Goal: Task Accomplishment & Management: Use online tool/utility

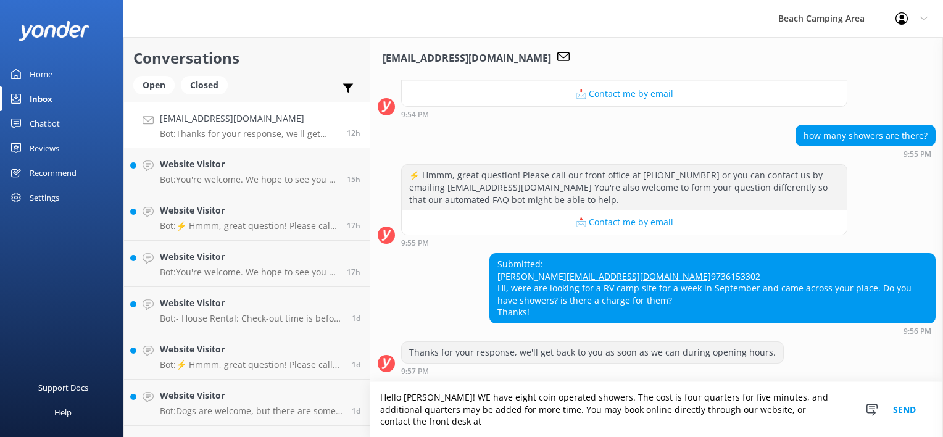
scroll to position [309, 0]
type textarea "Hello [PERSON_NAME]! WE have eight coin operated showers. The cost is four quar…"
click at [901, 410] on button "Send" at bounding box center [904, 409] width 46 height 55
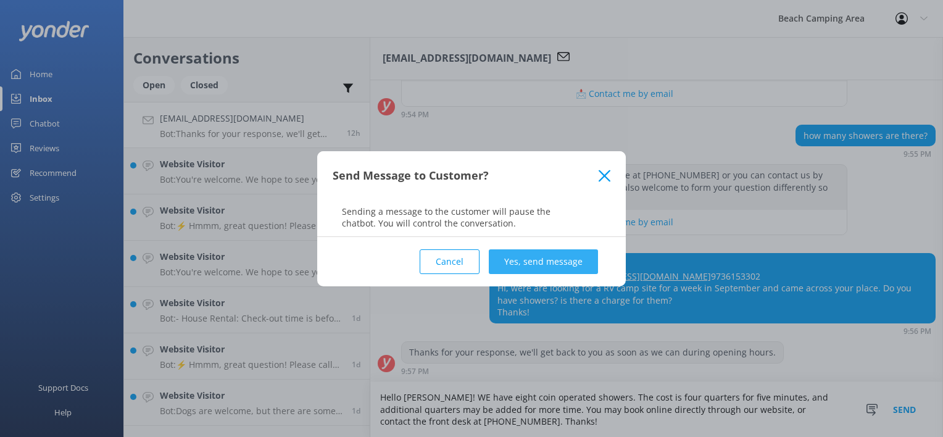
click at [535, 258] on button "Yes, send message" at bounding box center [543, 261] width 109 height 25
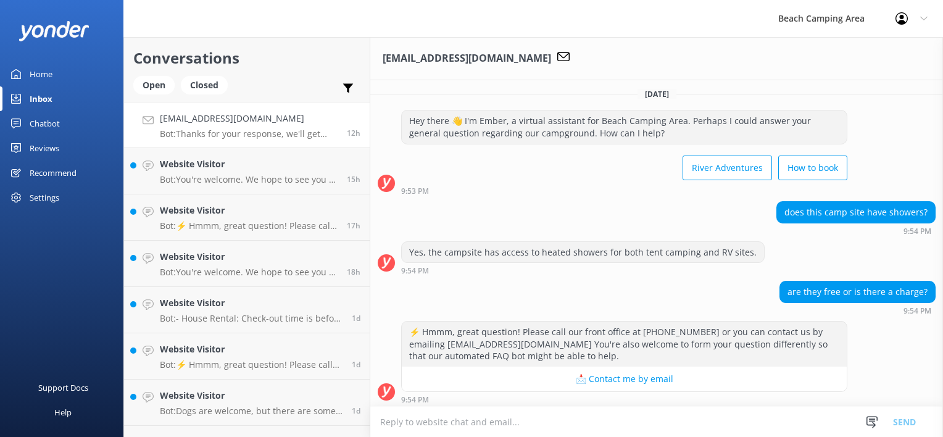
scroll to position [0, 0]
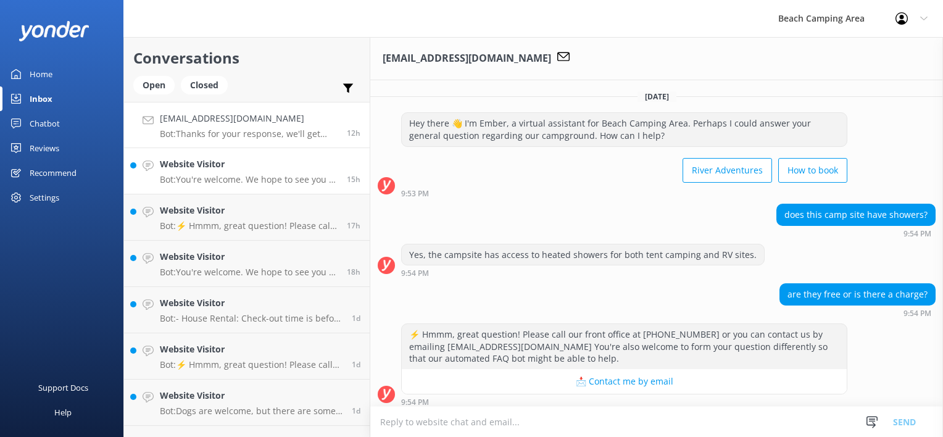
click at [212, 175] on p "Bot: You're welcome. We hope to see you at [GEOGRAPHIC_DATA] Area soon!" at bounding box center [249, 179] width 178 height 11
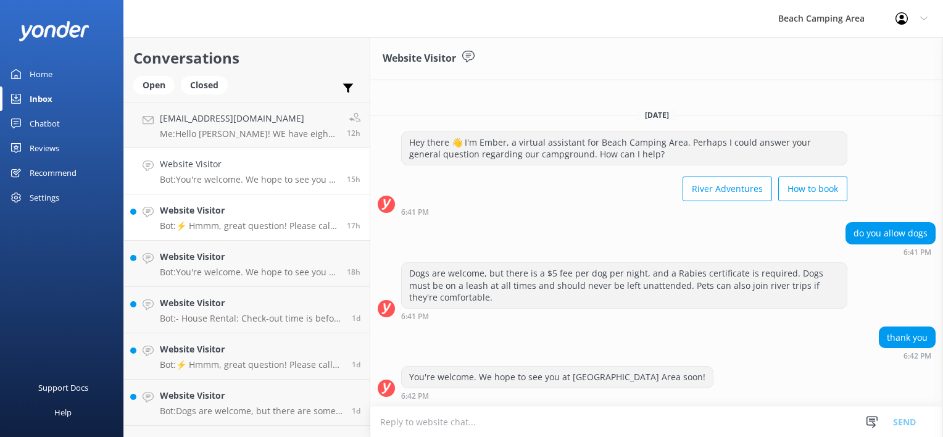
click at [220, 222] on p "Bot: ⚡ Hmmm, great question! Please call our front office at [PHONE_NUMBER] or …" at bounding box center [249, 225] width 178 height 11
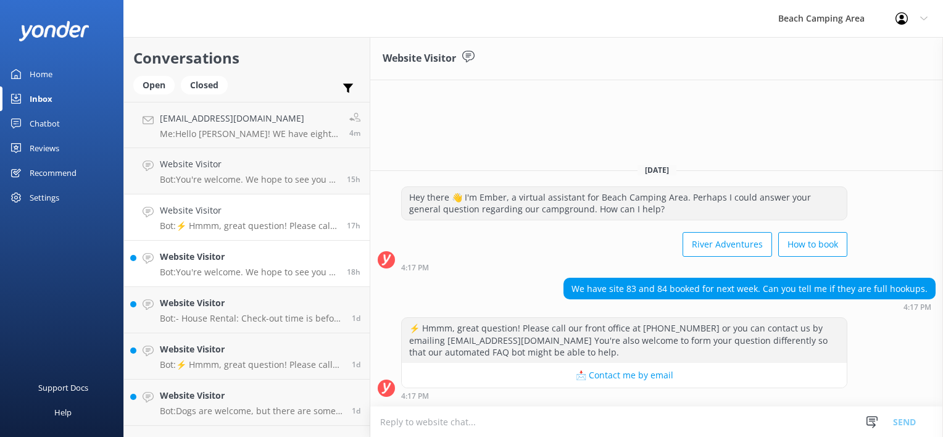
click at [236, 255] on h4 "Website Visitor" at bounding box center [249, 257] width 178 height 14
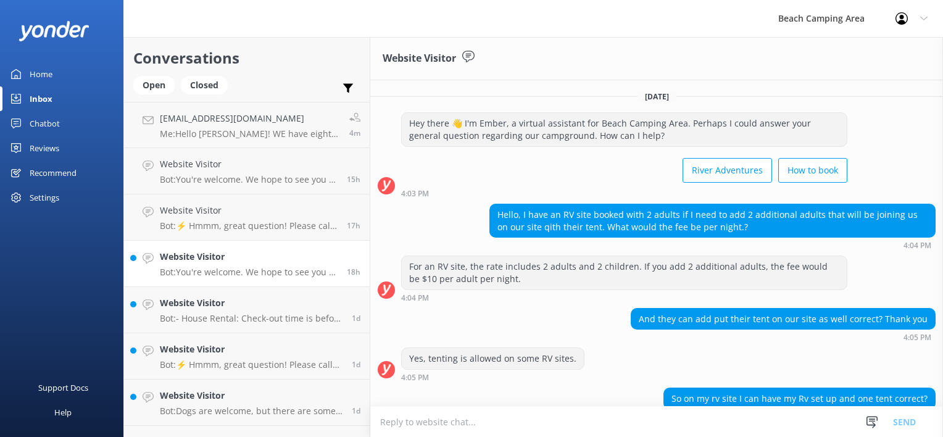
scroll to position [138, 0]
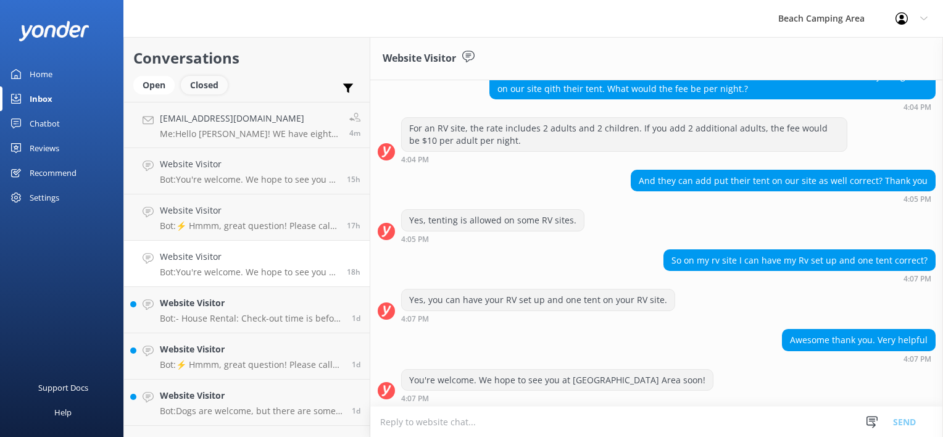
click at [221, 83] on div "Closed" at bounding box center [204, 85] width 47 height 19
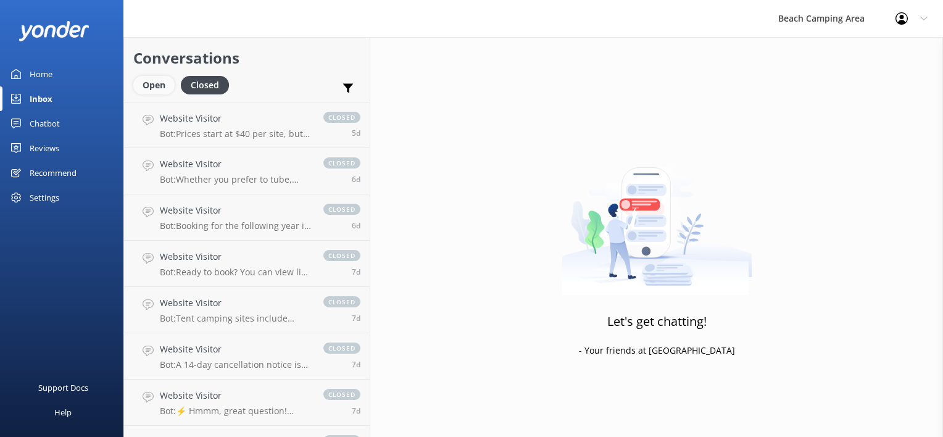
click at [154, 88] on div "Open" at bounding box center [153, 85] width 41 height 19
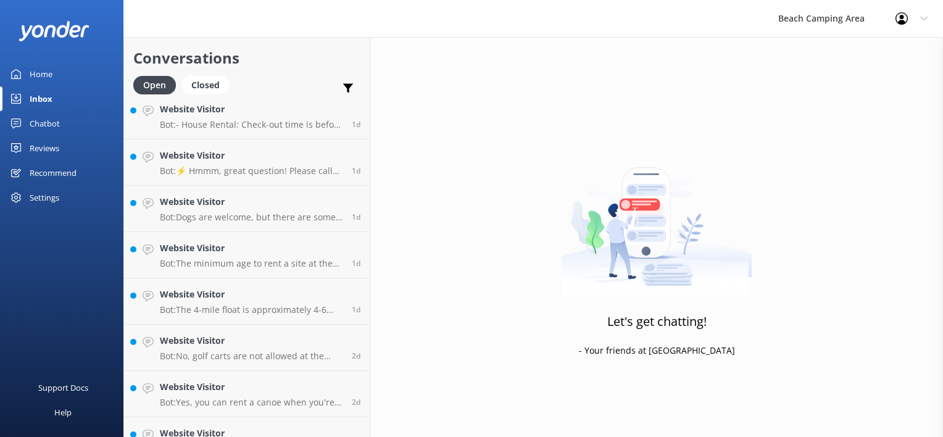
scroll to position [220, 0]
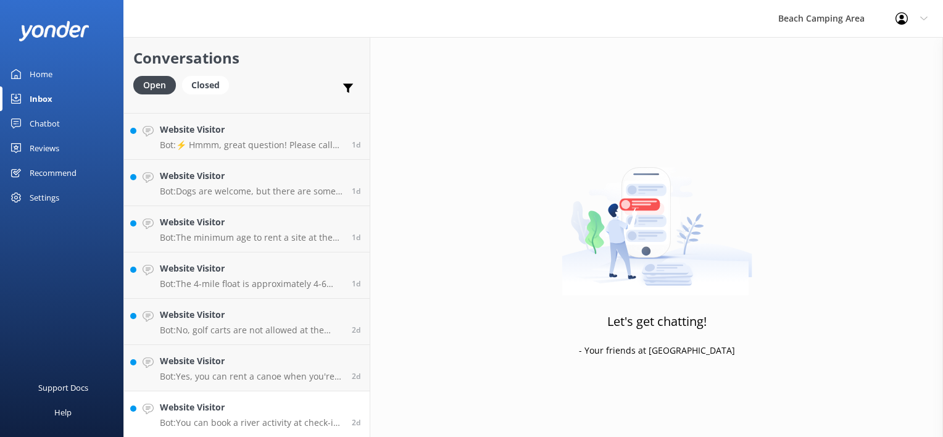
click at [294, 410] on h4 "Website Visitor" at bounding box center [251, 408] width 183 height 14
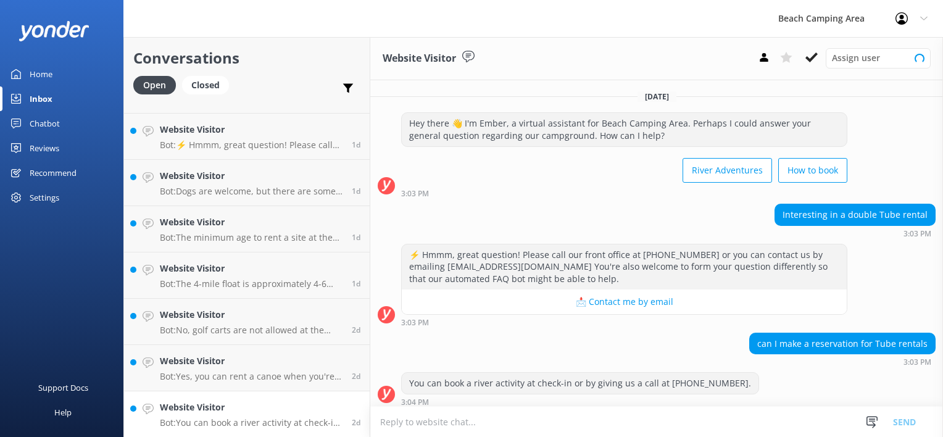
scroll to position [4, 0]
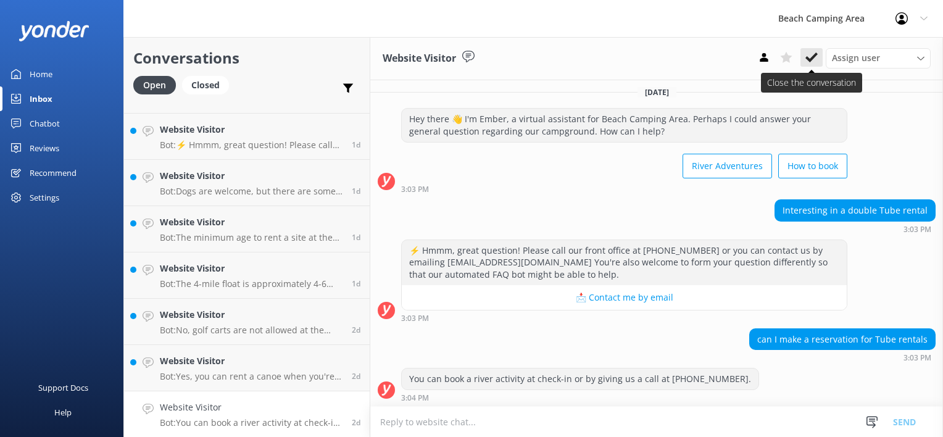
click at [810, 57] on icon at bounding box center [812, 57] width 12 height 12
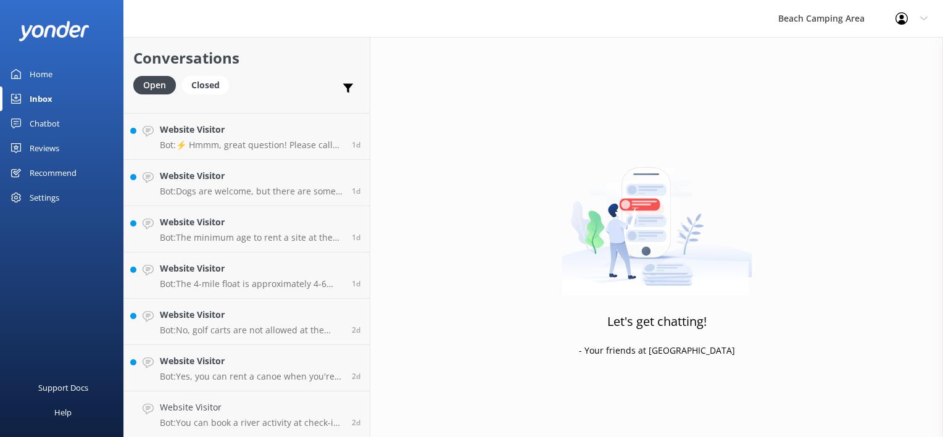
scroll to position [173, 0]
click at [274, 414] on div "Website Visitor Bot: Yes, you can rent a canoe when you're there. You can check…" at bounding box center [251, 414] width 183 height 27
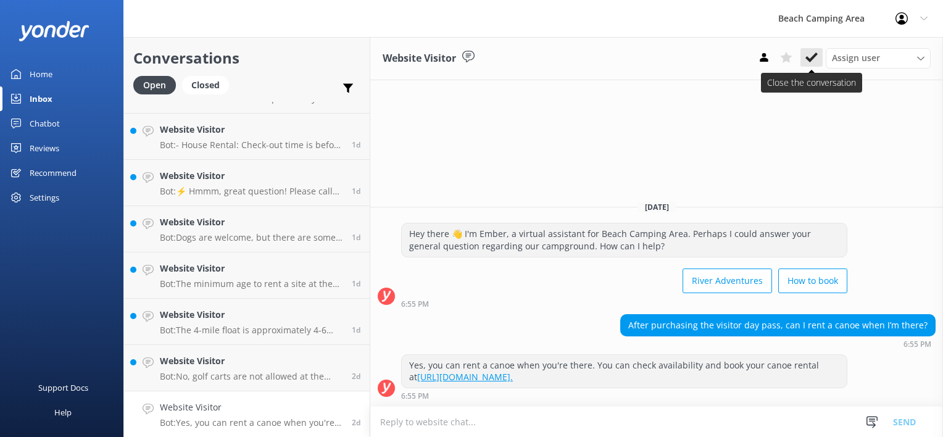
click at [809, 59] on use at bounding box center [812, 57] width 12 height 10
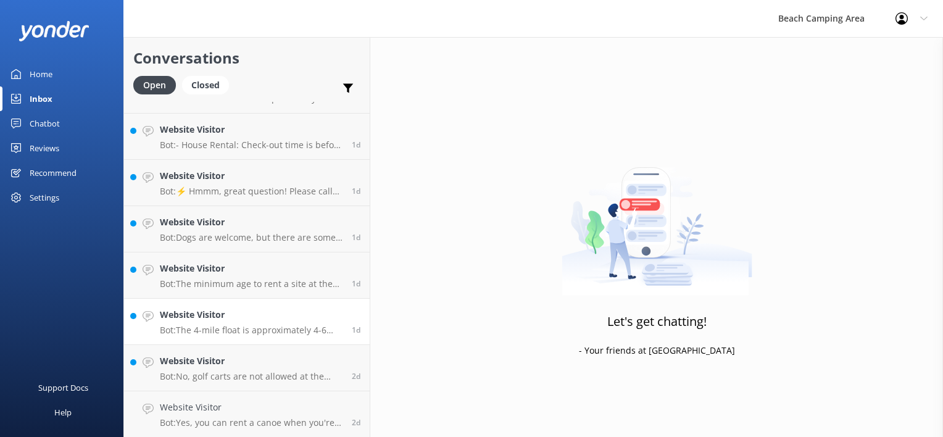
scroll to position [128, 0]
click at [261, 410] on h4 "Website Visitor" at bounding box center [251, 407] width 183 height 14
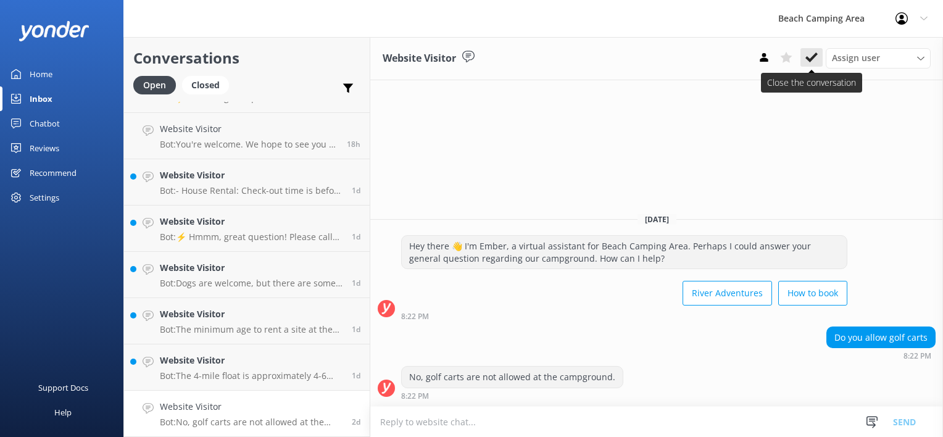
click at [809, 59] on use at bounding box center [812, 57] width 12 height 10
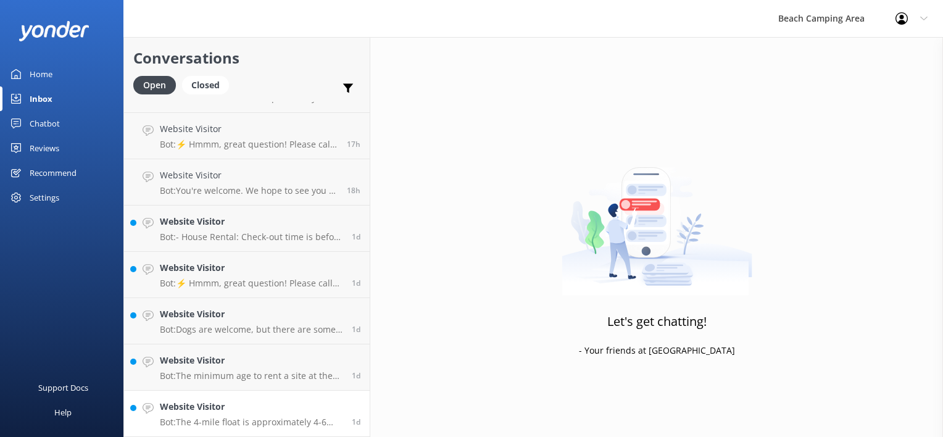
scroll to position [81, 0]
click at [223, 415] on div "Website Visitor Bot: The 4-mile float is approximately 4-6 hours depending on r…" at bounding box center [251, 413] width 183 height 27
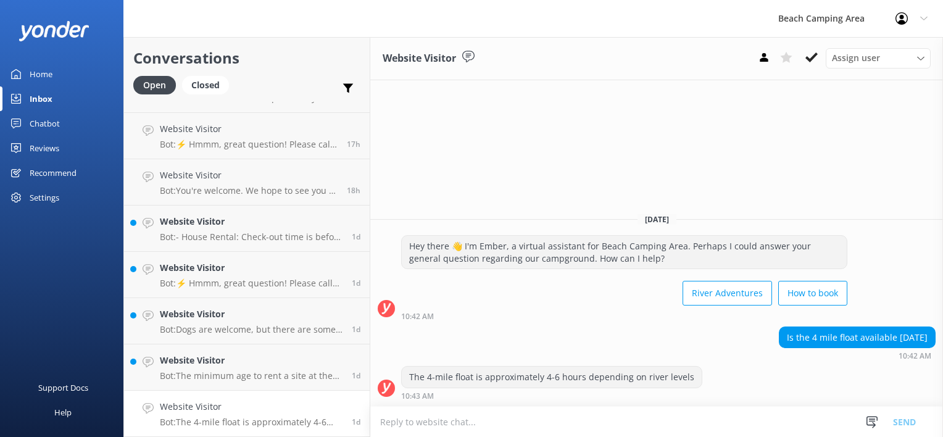
click at [810, 57] on icon at bounding box center [812, 57] width 12 height 12
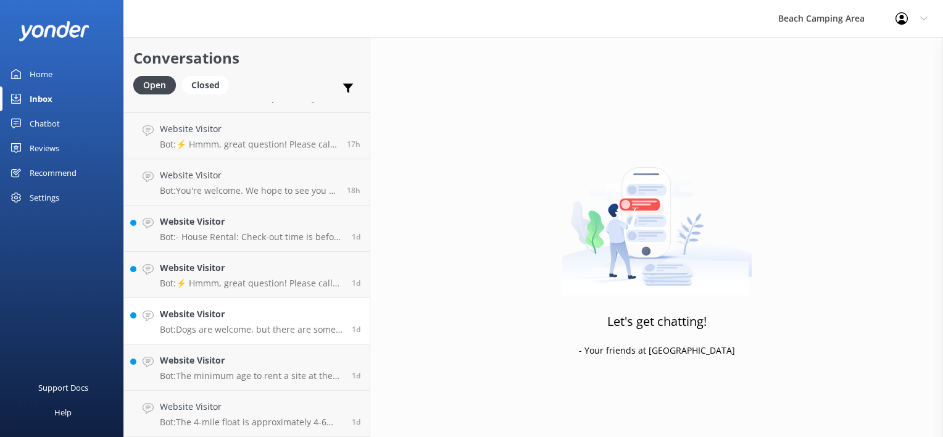
scroll to position [35, 0]
click at [198, 407] on h4 "Website Visitor" at bounding box center [251, 408] width 183 height 14
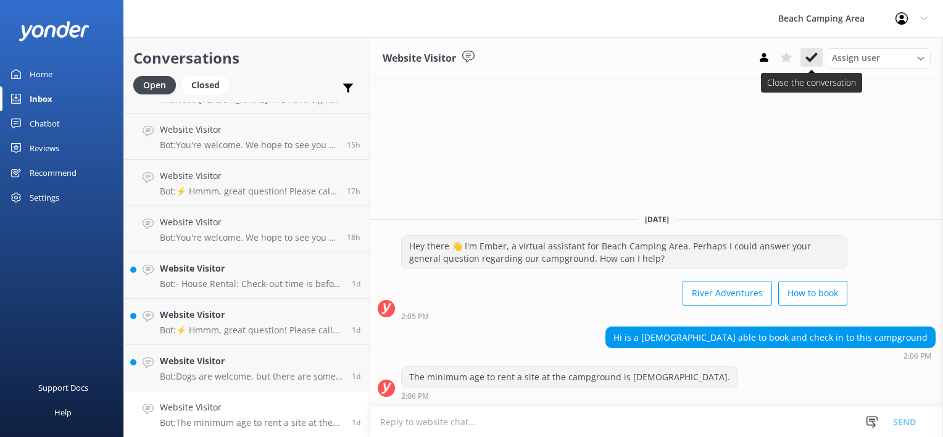
click at [807, 56] on icon at bounding box center [812, 57] width 12 height 12
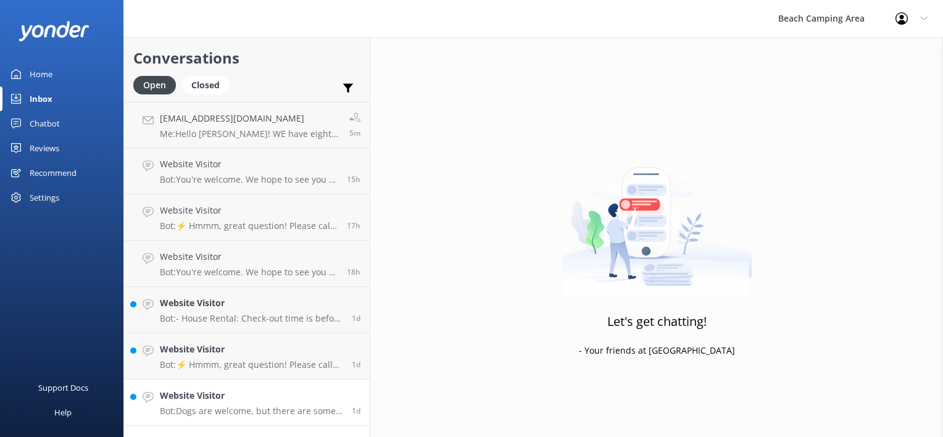
click at [256, 397] on h4 "Website Visitor" at bounding box center [251, 396] width 183 height 14
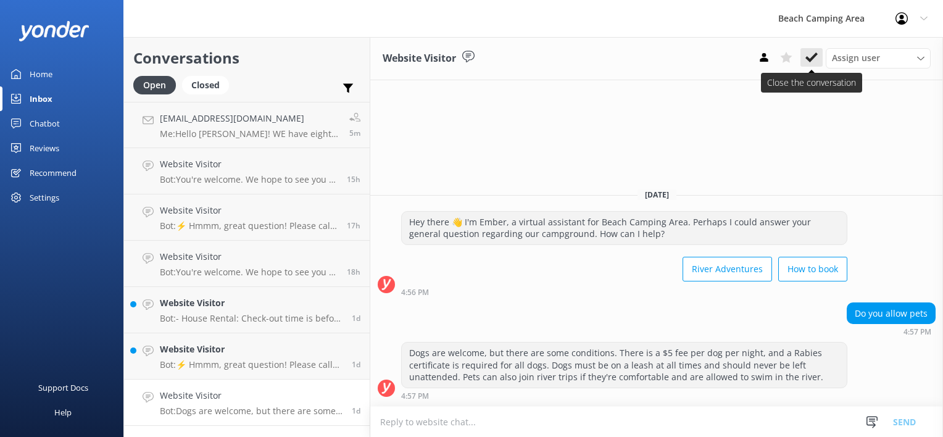
click at [812, 61] on icon at bounding box center [812, 57] width 12 height 12
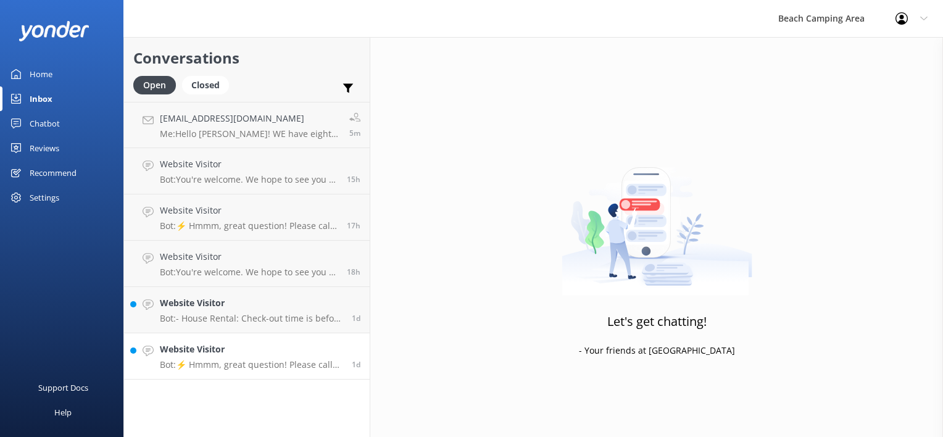
click at [227, 360] on p "Bot: ⚡ Hmmm, great question! Please call our front office at [PHONE_NUMBER] or …" at bounding box center [251, 364] width 183 height 11
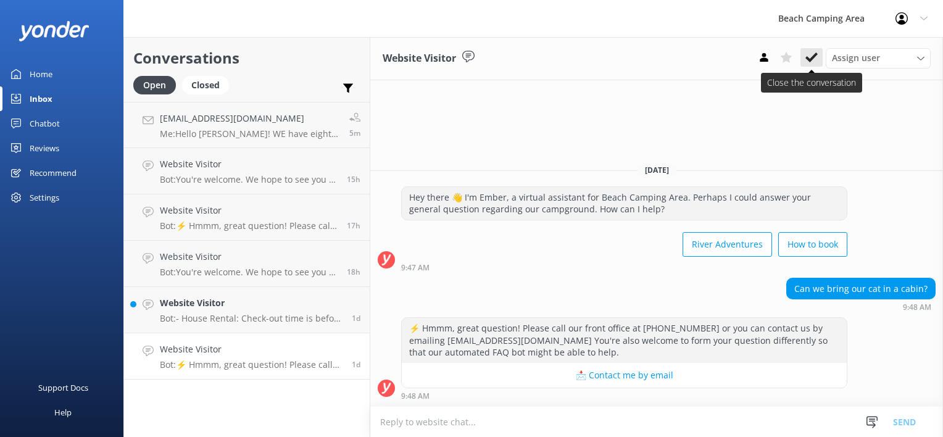
click at [812, 57] on icon at bounding box center [812, 57] width 12 height 12
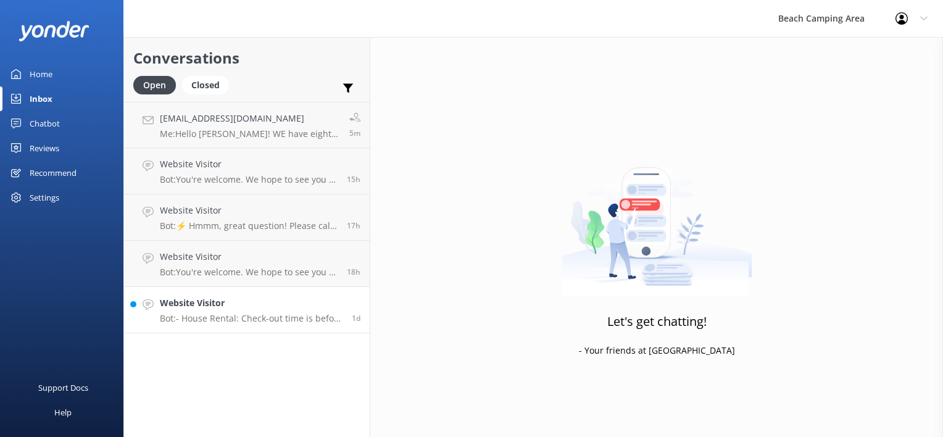
click at [224, 313] on p "Bot: - House Rental: Check-out time is before 10:00 am. - Cabin Rental: Check-o…" at bounding box center [251, 318] width 183 height 11
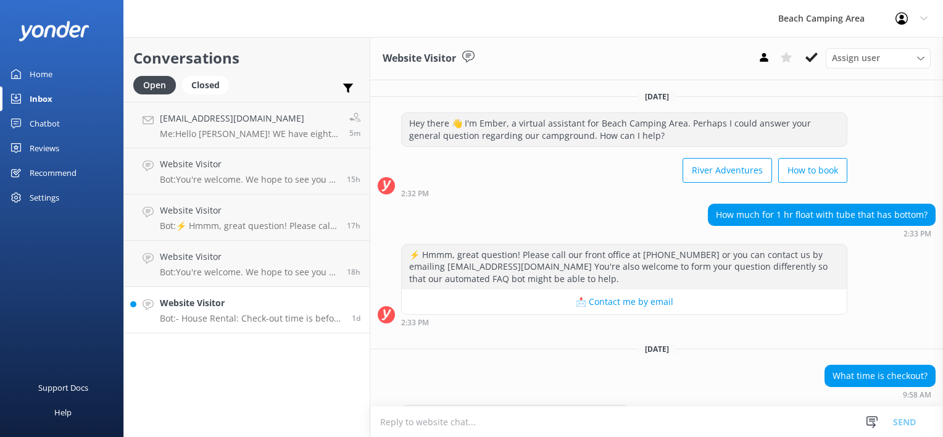
scroll to position [73, 0]
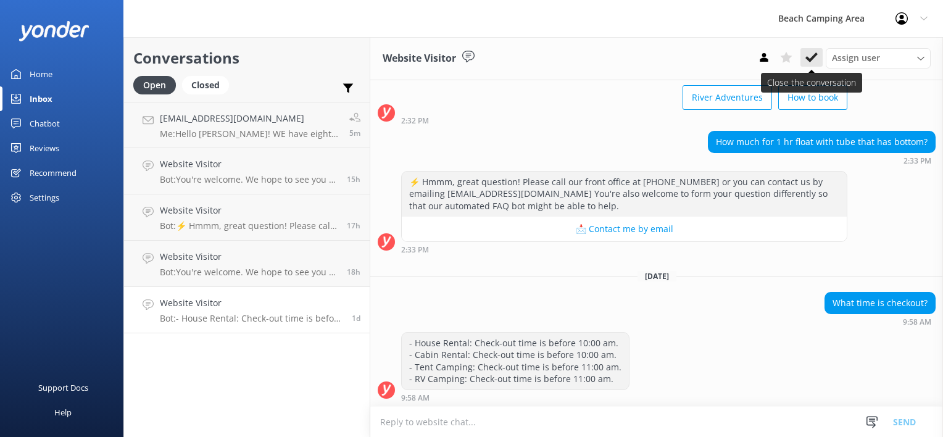
click at [812, 59] on use at bounding box center [812, 57] width 12 height 10
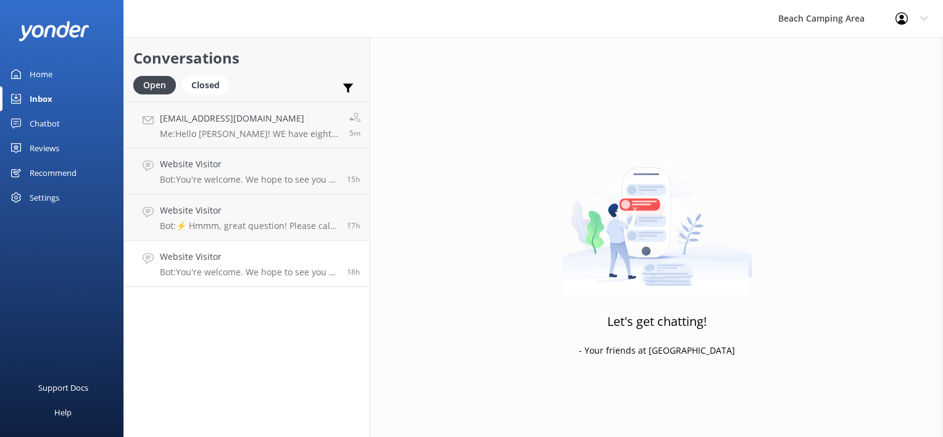
click at [265, 264] on h4 "Website Visitor" at bounding box center [249, 257] width 178 height 14
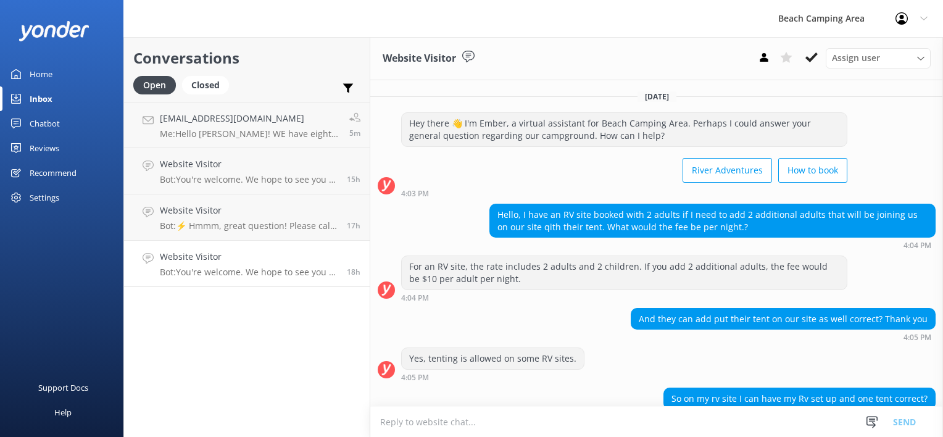
scroll to position [138, 0]
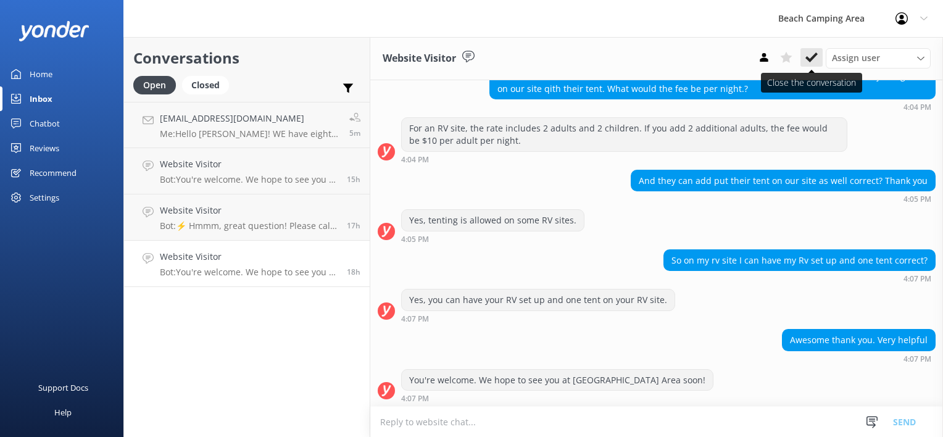
click at [812, 56] on icon at bounding box center [812, 57] width 12 height 12
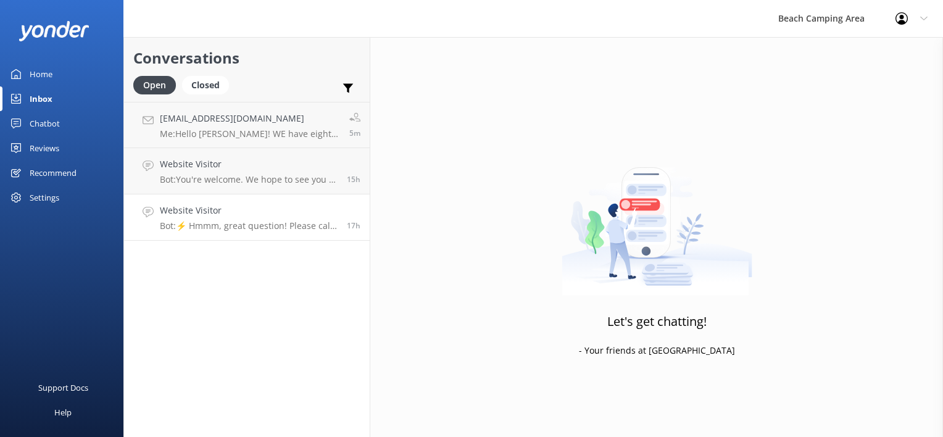
click at [309, 222] on p "Bot: ⚡ Hmmm, great question! Please call our front office at [PHONE_NUMBER] or …" at bounding box center [249, 225] width 178 height 11
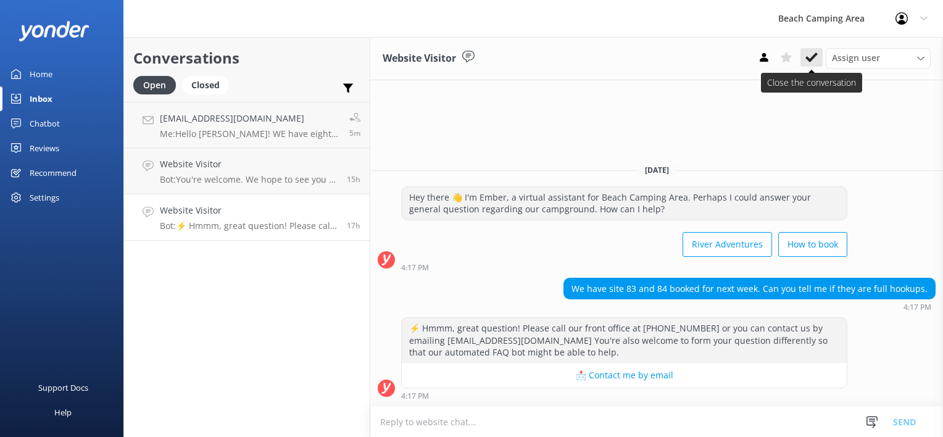
click at [808, 57] on icon at bounding box center [812, 57] width 12 height 12
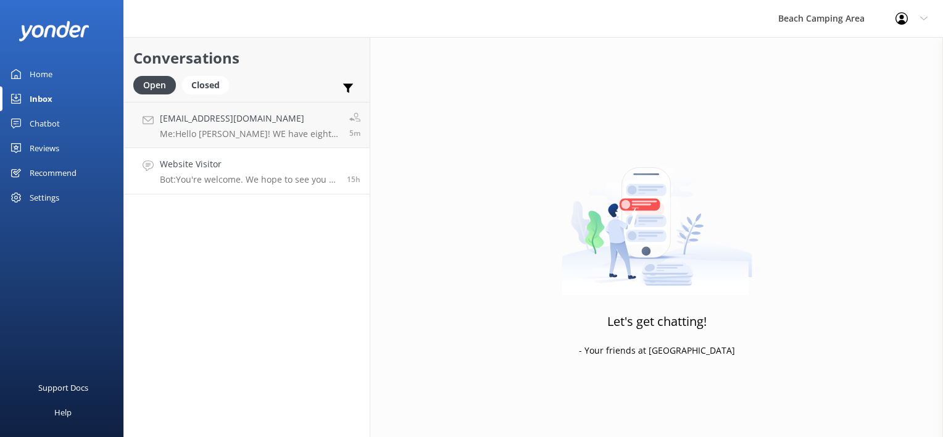
click at [267, 175] on p "Bot: You're welcome. We hope to see you at [GEOGRAPHIC_DATA] Area soon!" at bounding box center [249, 179] width 178 height 11
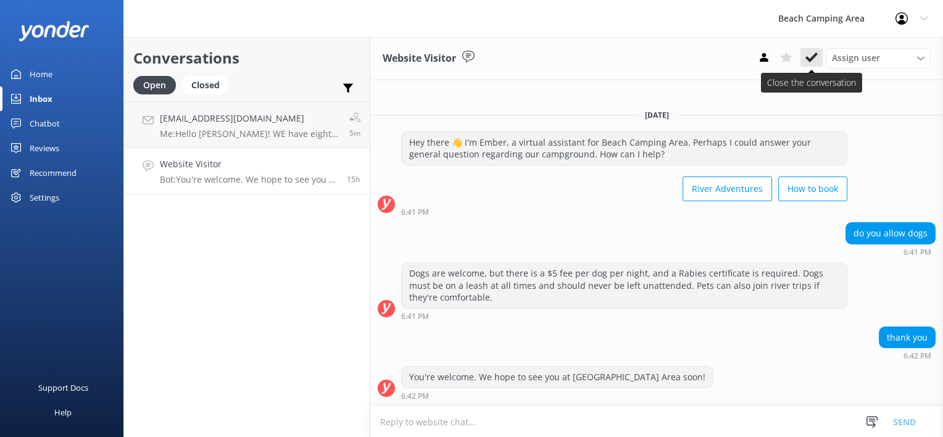
click at [812, 60] on use at bounding box center [812, 57] width 12 height 10
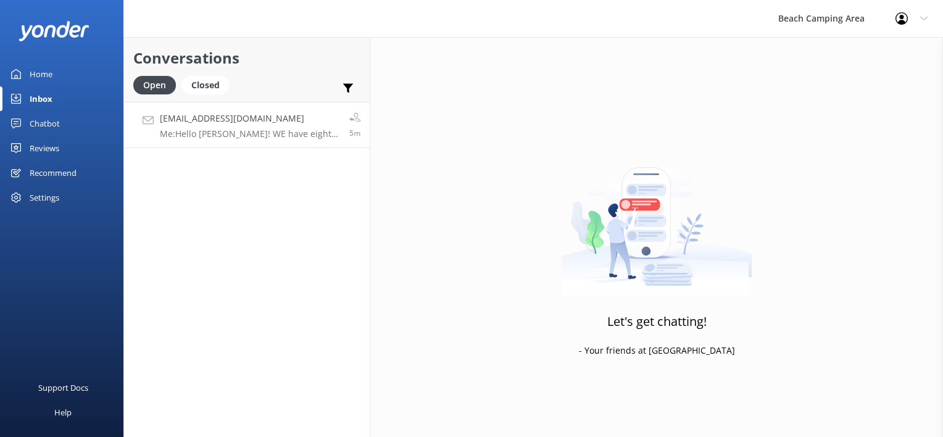
click at [270, 123] on h4 "[EMAIL_ADDRESS][DOMAIN_NAME]" at bounding box center [250, 119] width 180 height 14
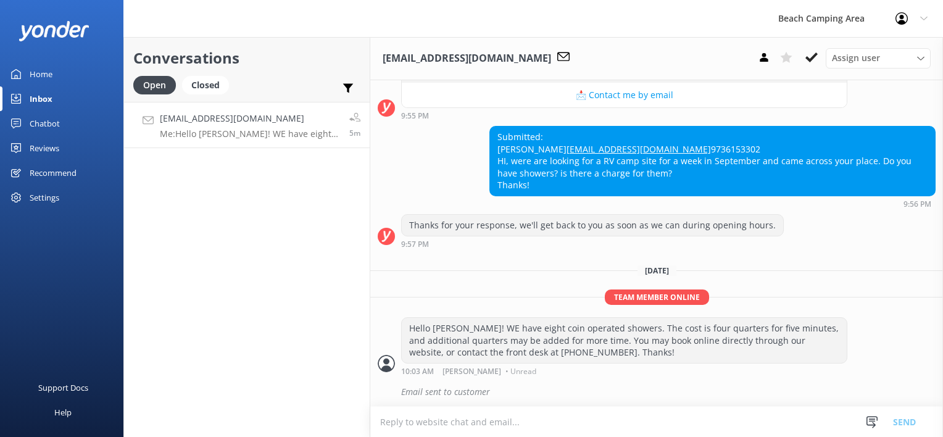
scroll to position [438, 0]
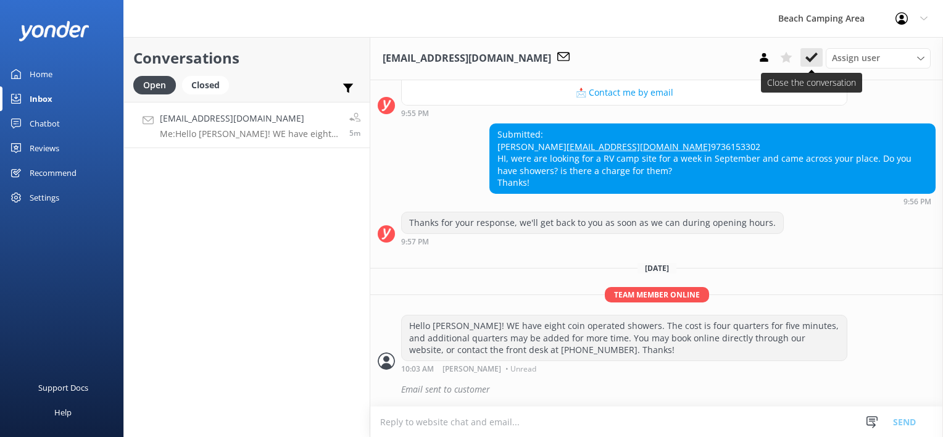
click at [812, 58] on use at bounding box center [812, 57] width 12 height 10
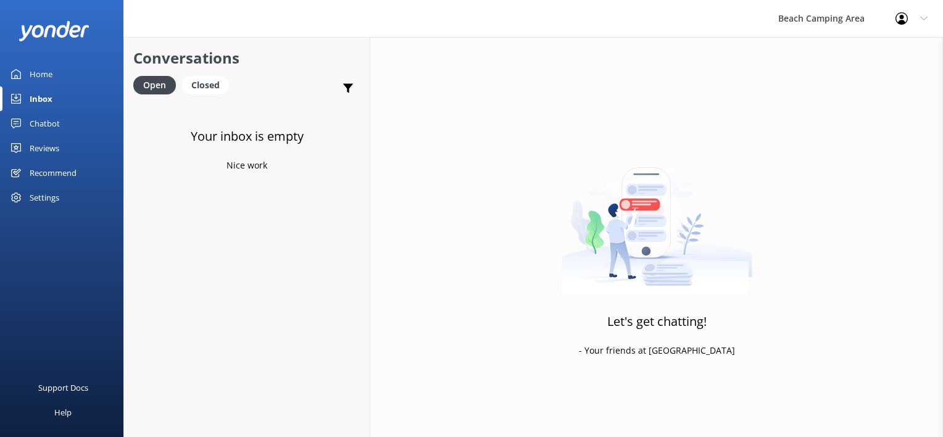
click at [17, 102] on icon at bounding box center [16, 99] width 10 height 10
click at [18, 125] on icon at bounding box center [16, 124] width 10 height 10
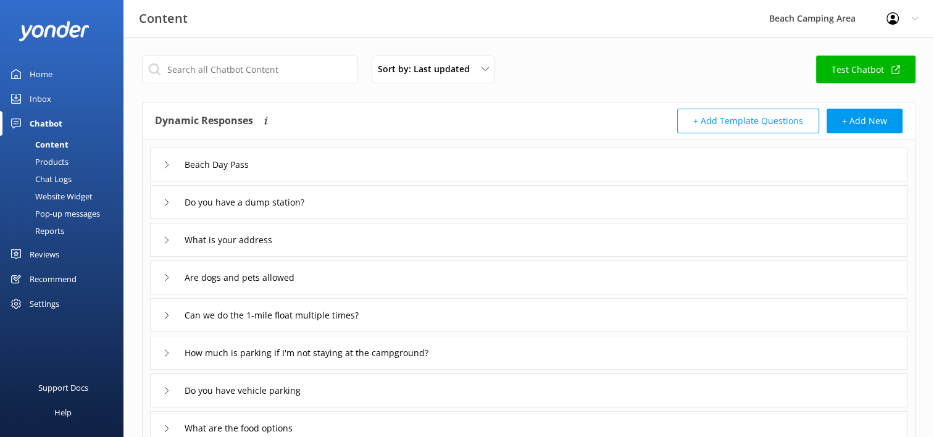
click at [51, 180] on div "Chat Logs" at bounding box center [39, 178] width 64 height 17
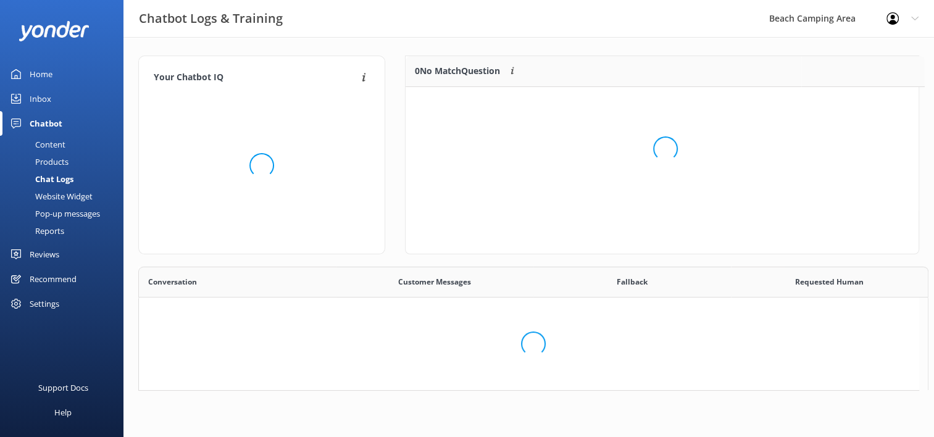
scroll to position [10, 10]
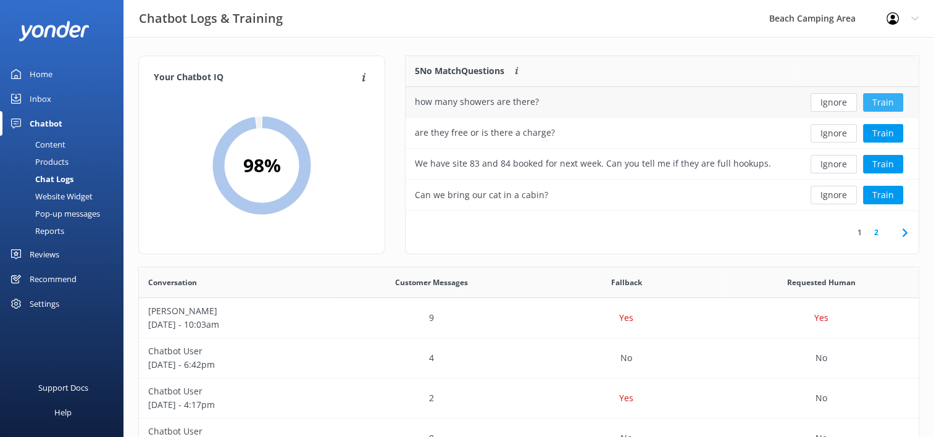
click at [879, 96] on button "Train" at bounding box center [883, 102] width 40 height 19
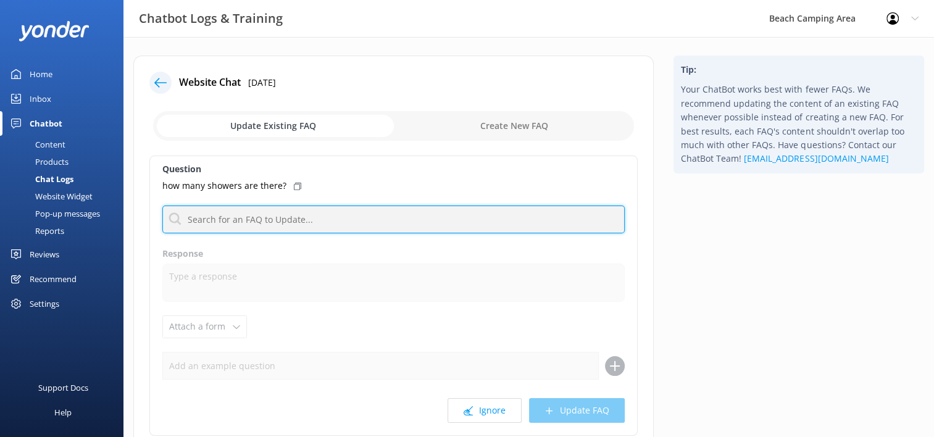
click at [315, 220] on input "text" at bounding box center [393, 220] width 462 height 28
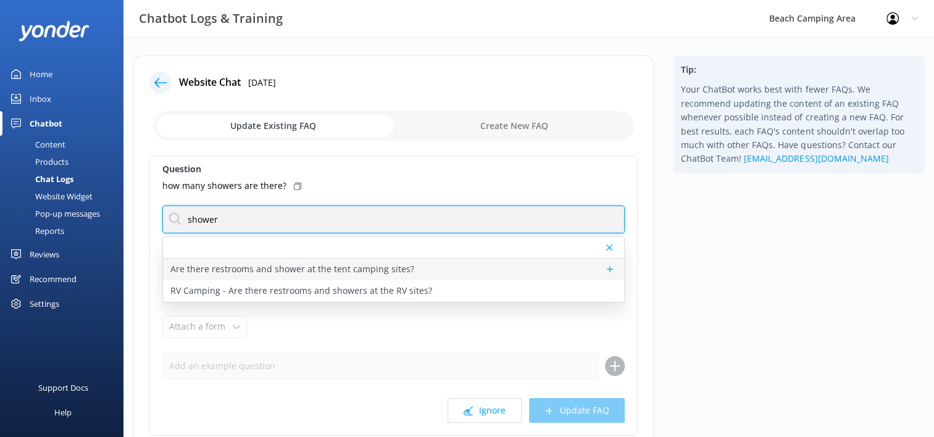
type input "shower"
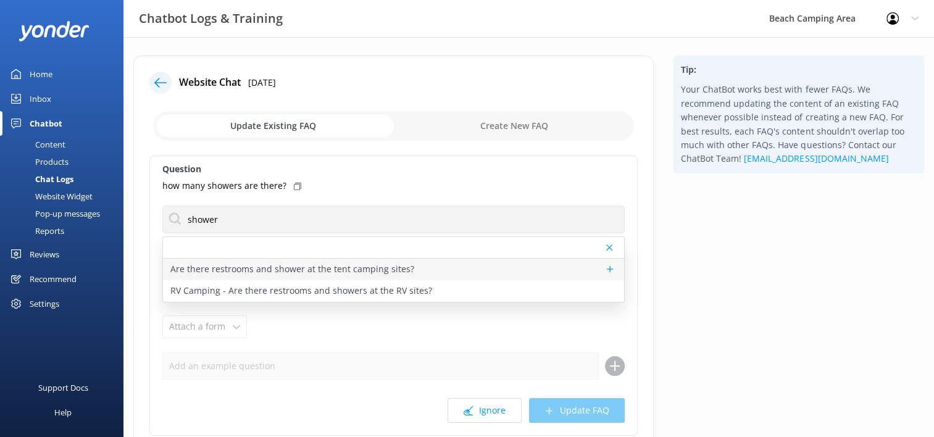
click at [321, 272] on p "Are there restrooms and shower at the tent camping sites?" at bounding box center [292, 269] width 244 height 14
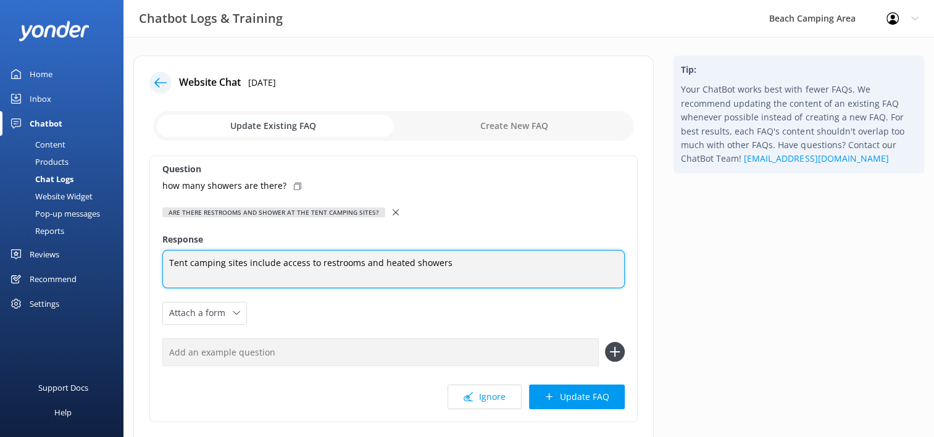
click at [446, 262] on textarea "Tent camping sites include access to restrooms and heated showers" at bounding box center [393, 269] width 462 height 38
click at [376, 264] on textarea "Tent camping sites include access to restrooms and heated showers" at bounding box center [393, 269] width 462 height 38
click at [525, 266] on textarea "Tent camping sites include access to restrooms and eight coin operated heated s…" at bounding box center [393, 269] width 462 height 38
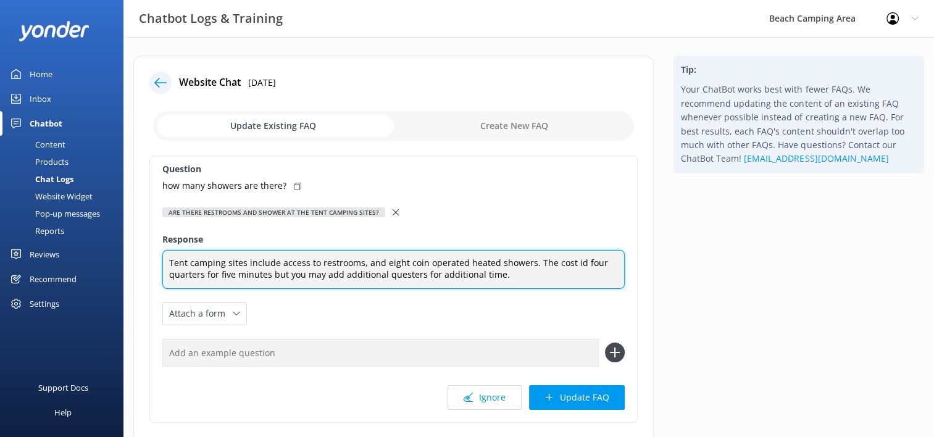
click at [417, 277] on textarea "Tent camping sites include access to restrooms, and eight coin operated heated …" at bounding box center [393, 269] width 462 height 39
click at [573, 264] on textarea "Tent camping sites include access to restrooms, and eight coin operated heated …" at bounding box center [393, 269] width 462 height 39
click at [286, 274] on textarea "Tent camping sites include access to restrooms, and eight coin operated heated …" at bounding box center [393, 269] width 462 height 39
type textarea "Tent camping sites include access to restrooms, and eight coin operated heated …"
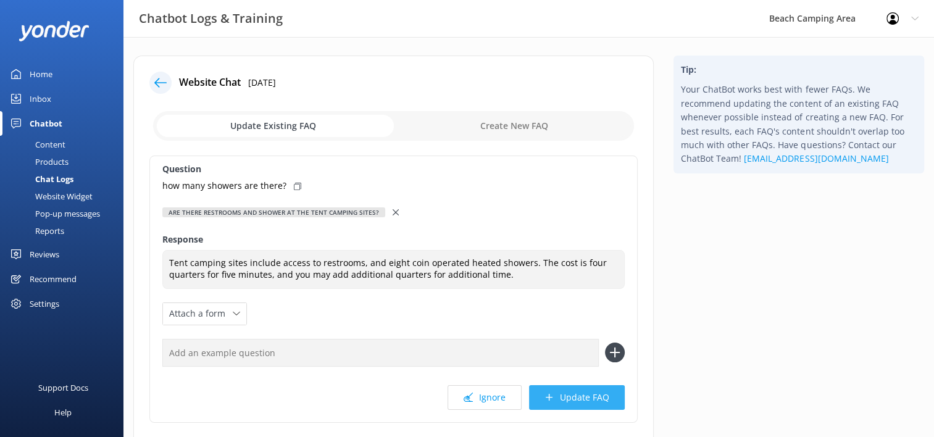
click at [570, 402] on button "Update FAQ" at bounding box center [577, 397] width 96 height 25
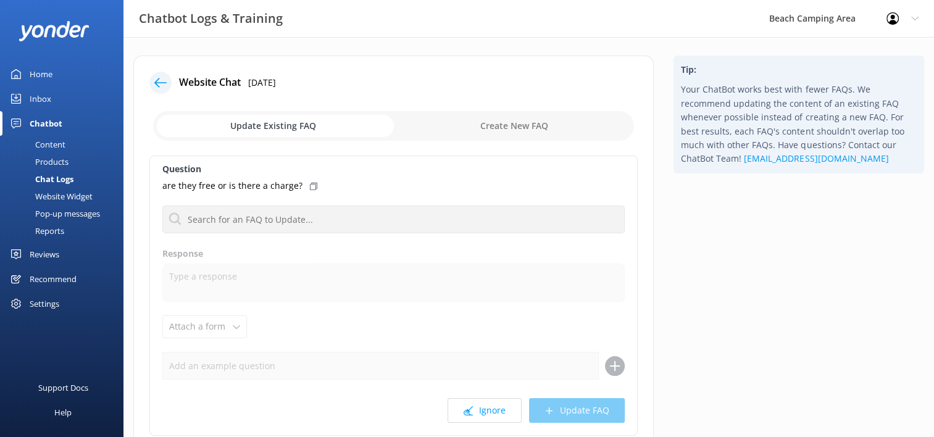
click at [42, 178] on div "Chat Logs" at bounding box center [40, 178] width 66 height 17
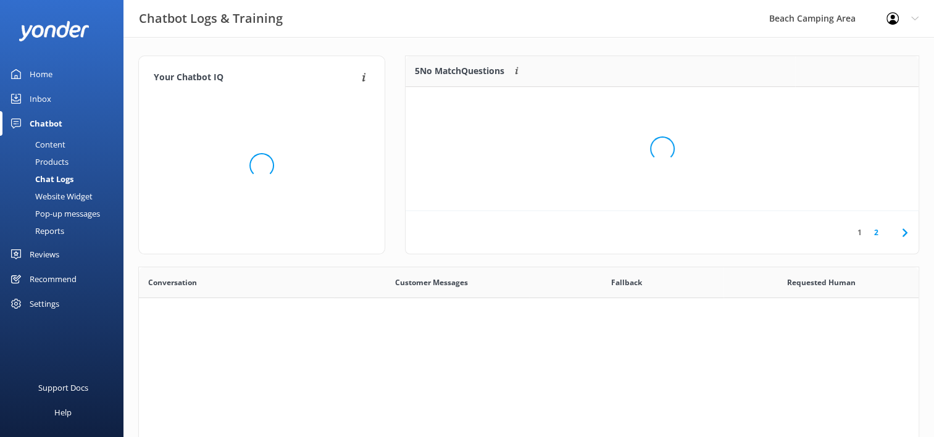
scroll to position [423, 770]
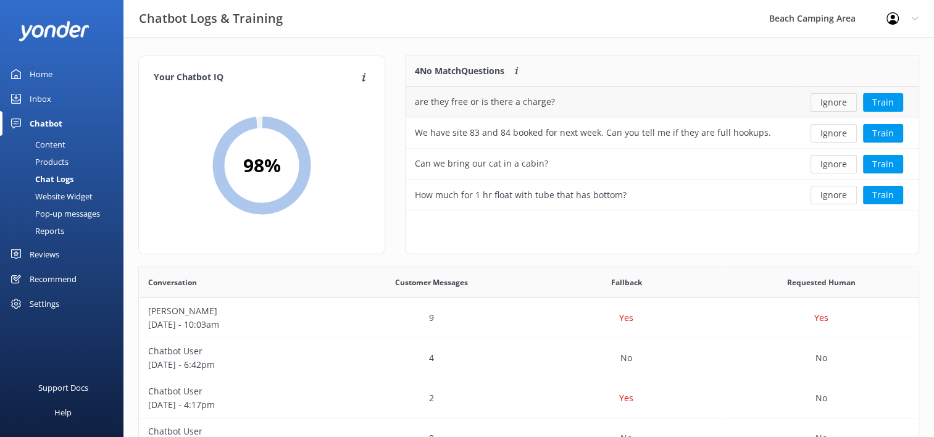
click at [843, 104] on button "Ignore" at bounding box center [833, 102] width 46 height 19
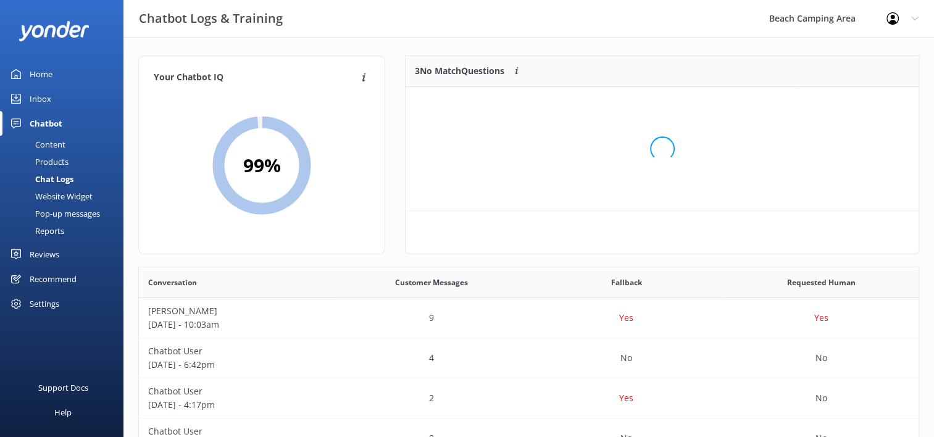
scroll to position [10, 10]
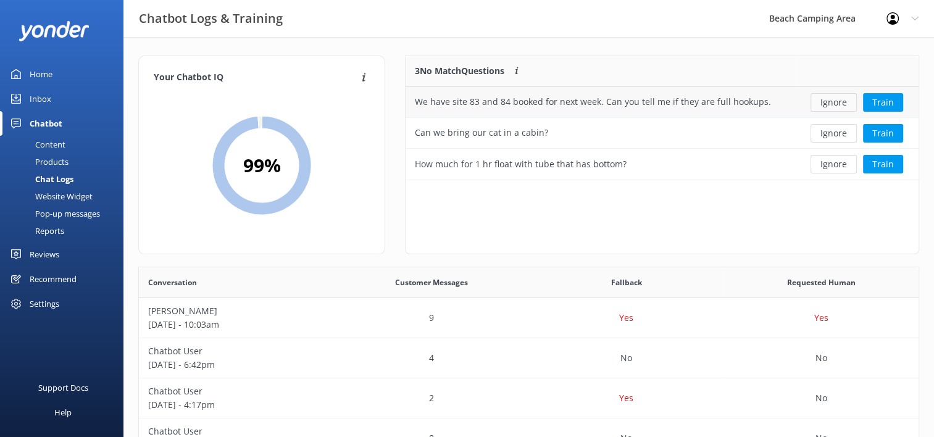
click at [835, 105] on button "Ignore" at bounding box center [833, 102] width 46 height 19
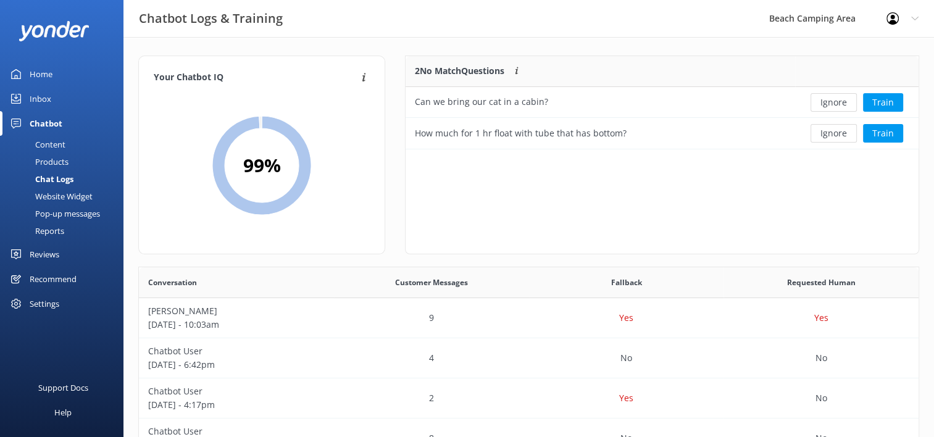
scroll to position [83, 503]
click at [835, 105] on button "Ignore" at bounding box center [833, 102] width 46 height 19
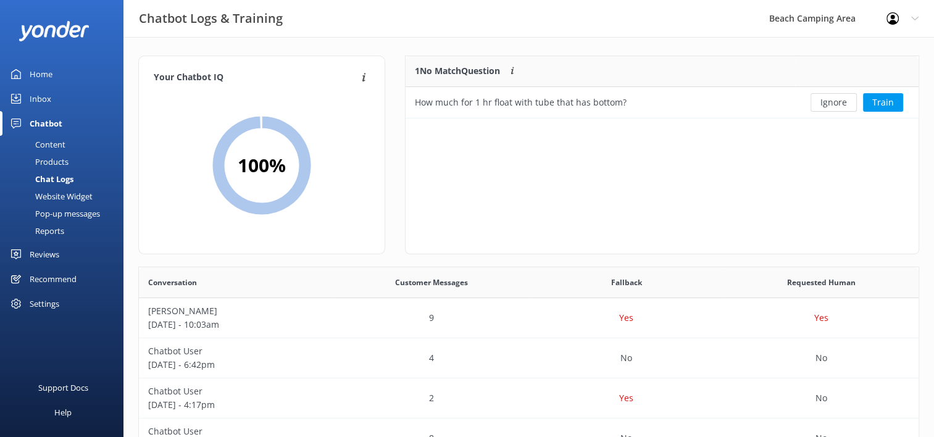
scroll to position [10, 10]
click at [835, 105] on button "Ignore" at bounding box center [833, 102] width 46 height 19
